Goal: Task Accomplishment & Management: Complete application form

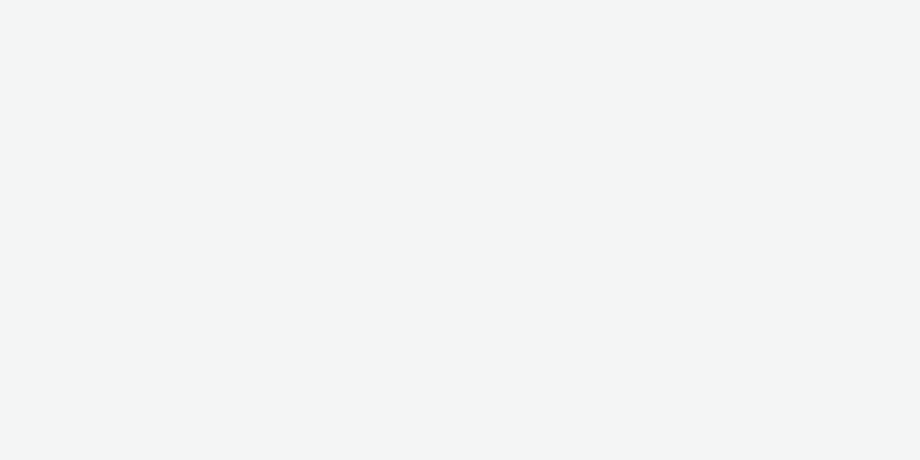
select select "11a7df10-284f-415c-b52a-427acf4c31ae"
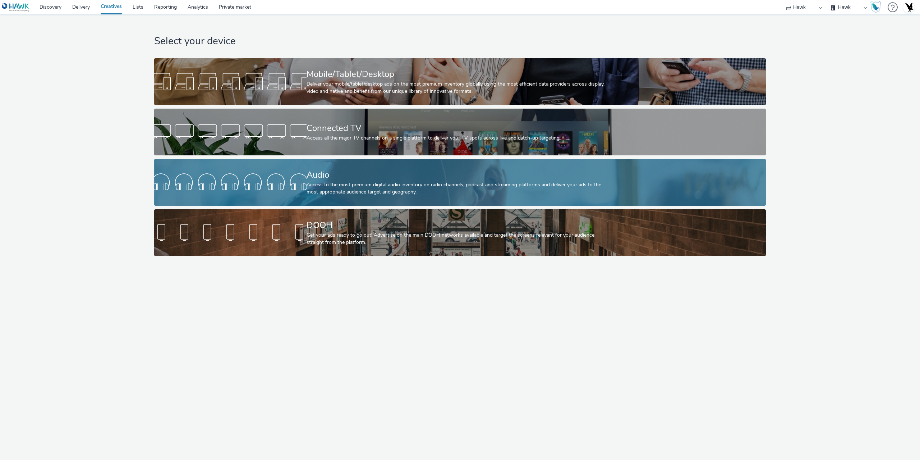
click at [256, 177] on div at bounding box center [230, 182] width 152 height 23
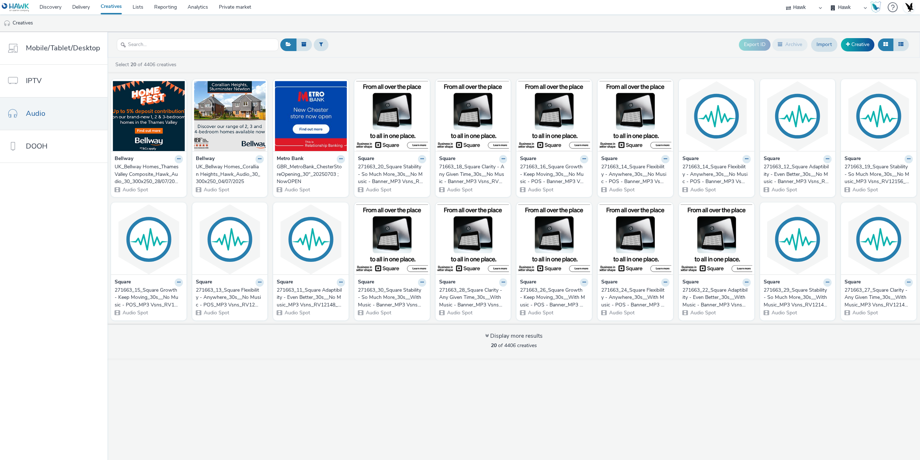
click at [144, 171] on div "UK_Bellway Homes_Thames Valley Composite_Hawk_Audio_30_300x250_28/07/2025" at bounding box center [147, 174] width 65 height 22
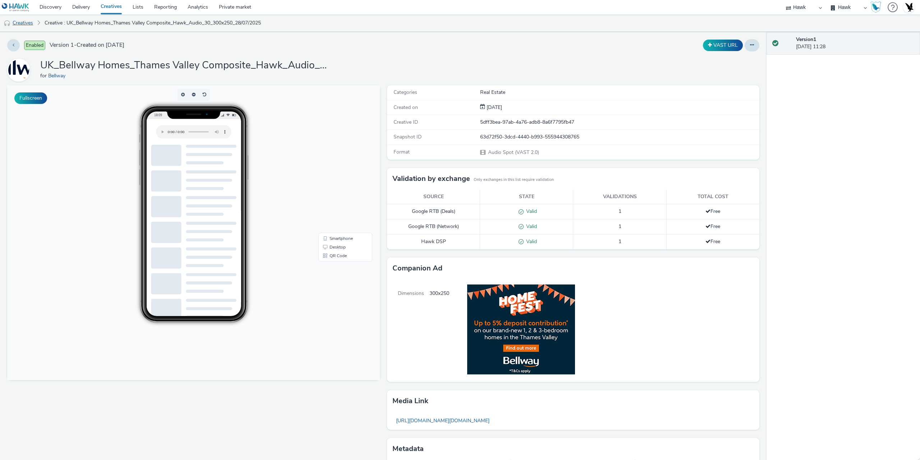
click at [21, 22] on link "Creatives" at bounding box center [18, 22] width 37 height 17
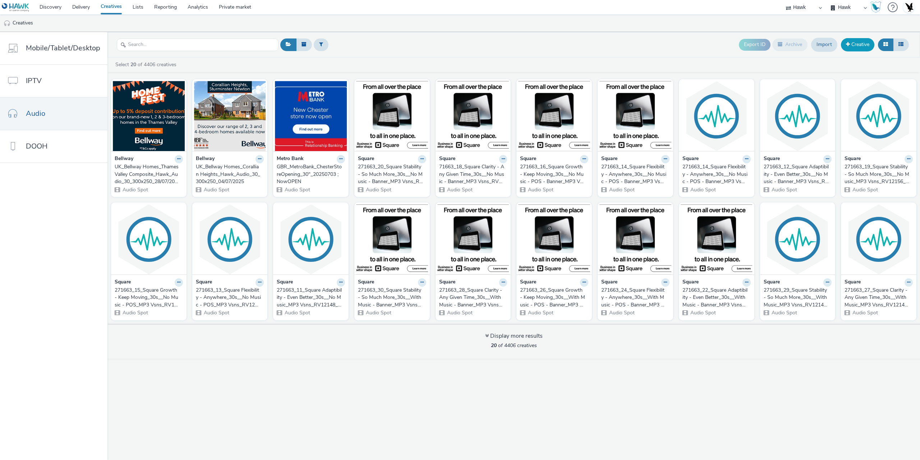
click at [860, 47] on link "Creative" at bounding box center [857, 44] width 33 height 13
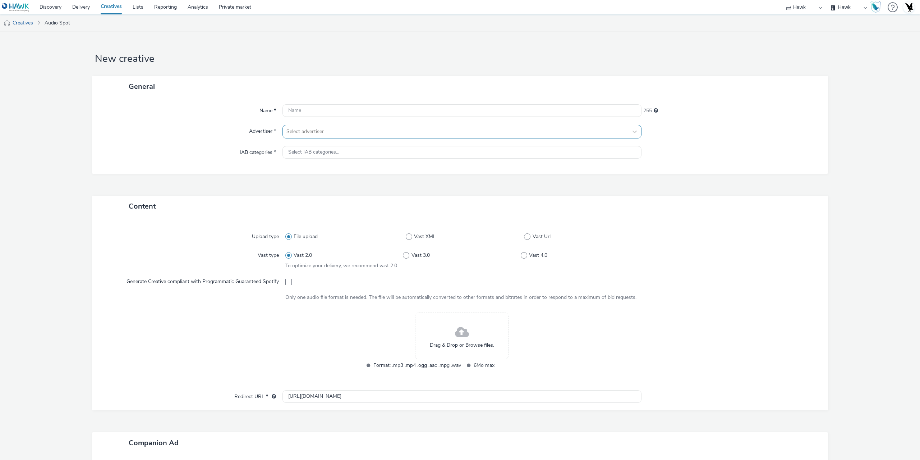
click at [301, 132] on div at bounding box center [455, 131] width 338 height 9
type input "test"
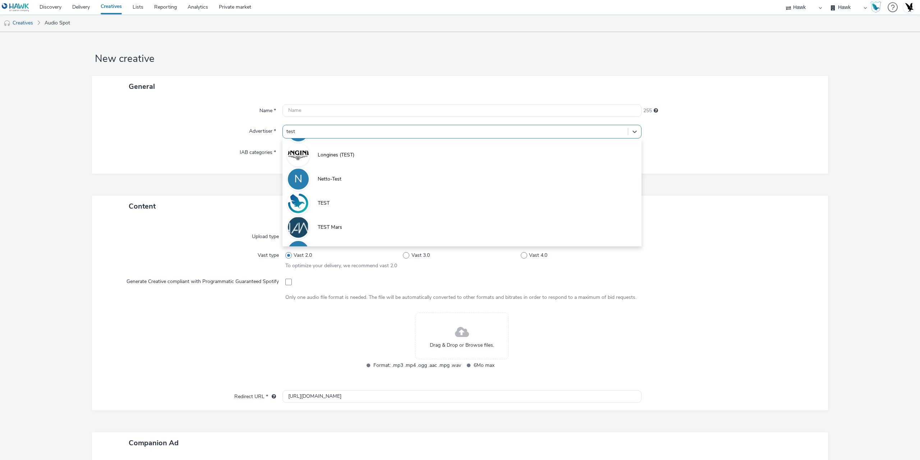
scroll to position [136, 0]
click at [329, 142] on li "TEST" at bounding box center [462, 136] width 359 height 24
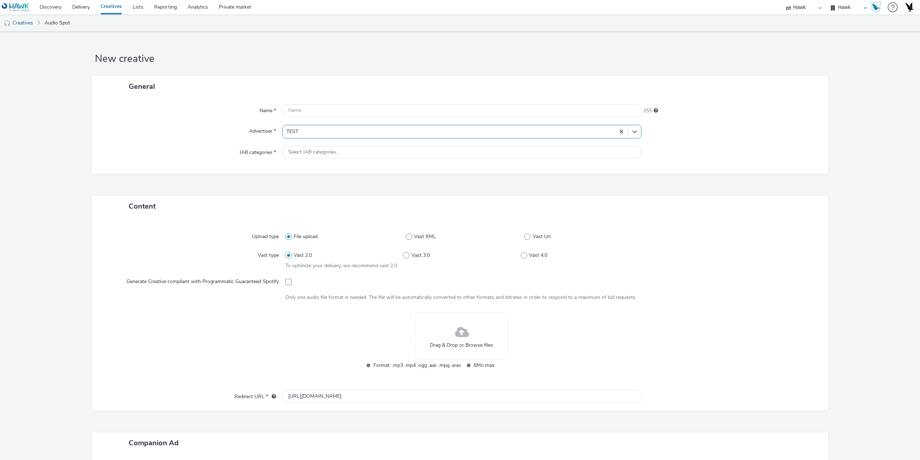
type input "[URL][DOMAIN_NAME]"
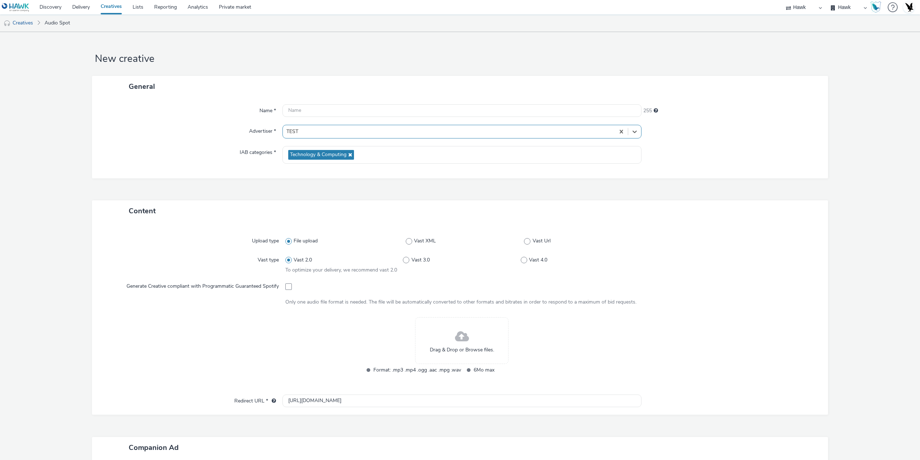
click at [157, 123] on div "Name * 255 Advertiser * option TEST, selected. Select is focused ,type to refin…" at bounding box center [460, 137] width 736 height 81
click at [335, 111] on input "text" at bounding box center [462, 110] width 359 height 13
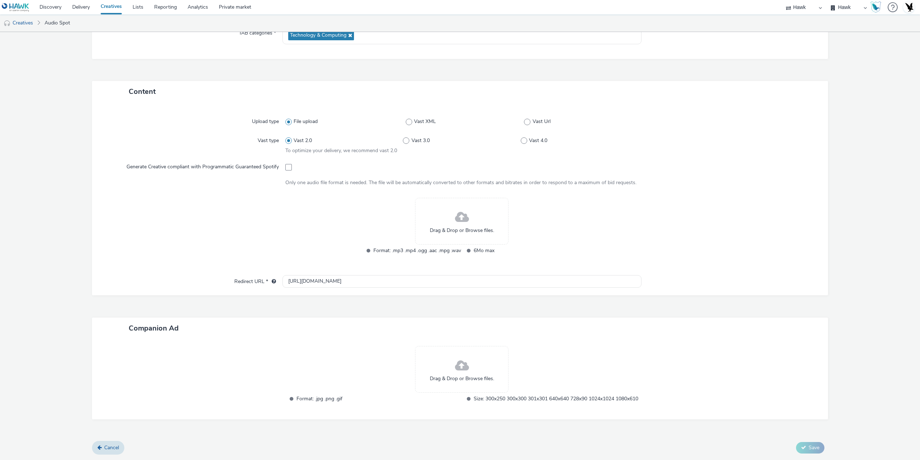
scroll to position [127, 0]
type input "Audio 30" w/ 300x250 Companion"
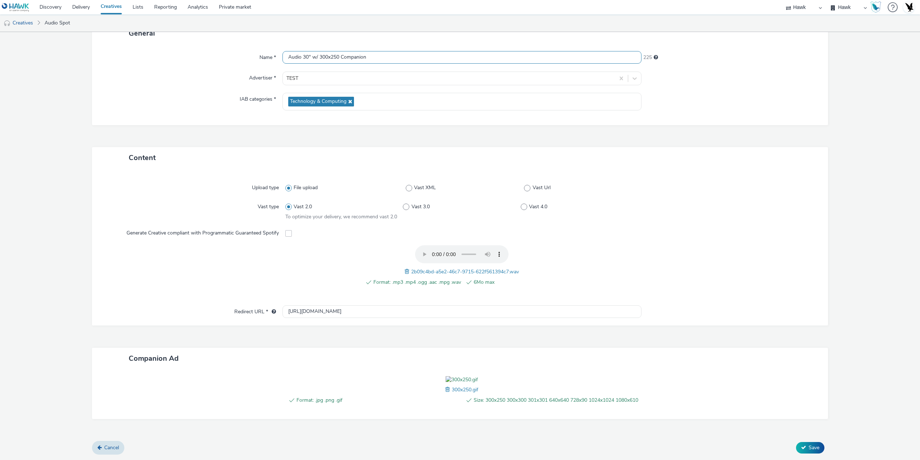
scroll to position [102, 0]
click at [812, 446] on span "Save" at bounding box center [814, 447] width 11 height 7
